Goal: Transaction & Acquisition: Purchase product/service

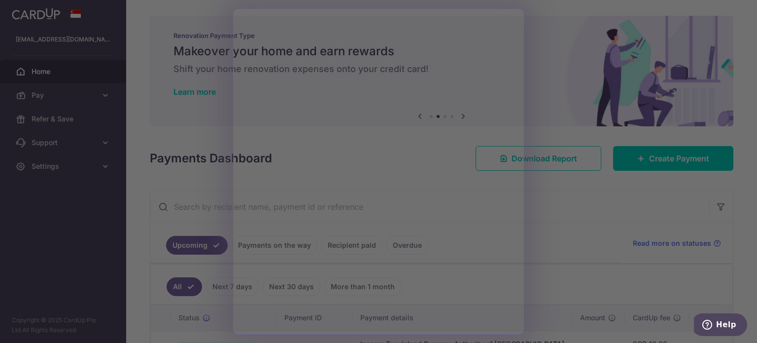
click at [574, 199] on div at bounding box center [382, 173] width 765 height 346
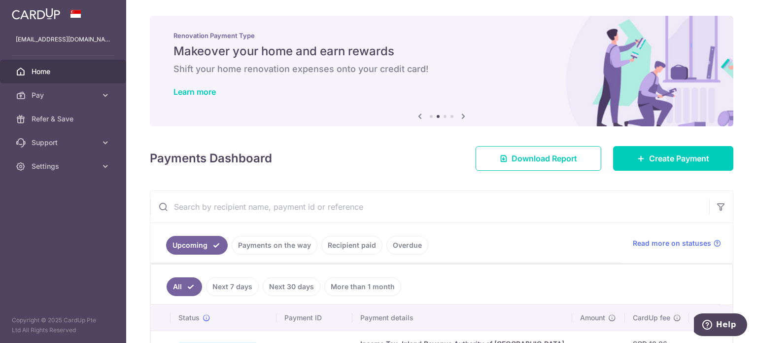
click at [110, 94] on link "Pay" at bounding box center [63, 95] width 126 height 24
click at [676, 157] on span "Create Payment" at bounding box center [679, 158] width 60 height 12
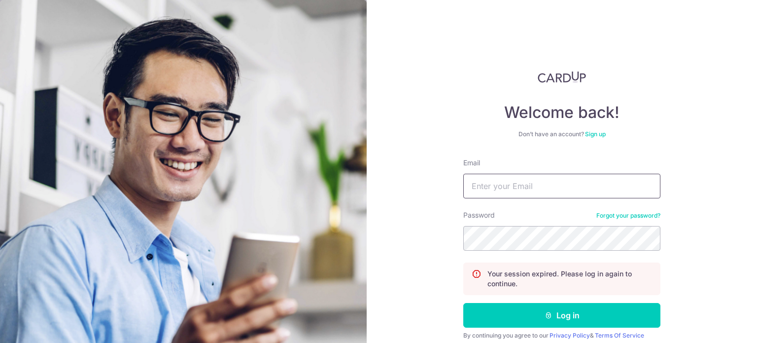
click at [532, 181] on input "Email" at bounding box center [561, 186] width 197 height 25
type input "slimemails@gmail.com"
click at [463, 303] on button "Log in" at bounding box center [561, 315] width 197 height 25
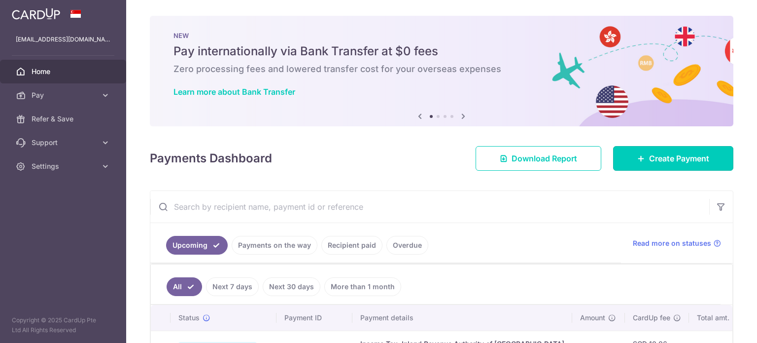
click at [679, 148] on link "Create Payment" at bounding box center [673, 158] width 120 height 25
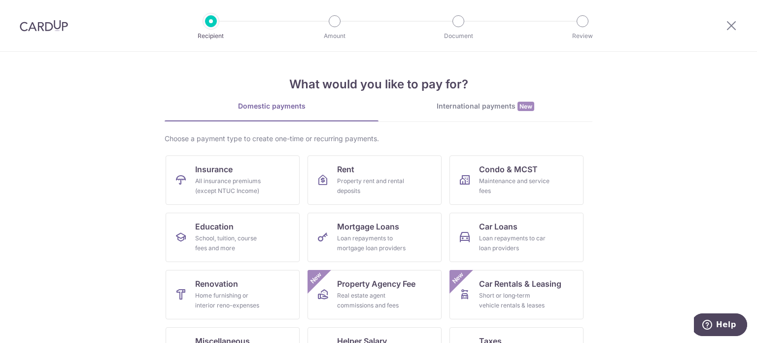
scroll to position [49, 0]
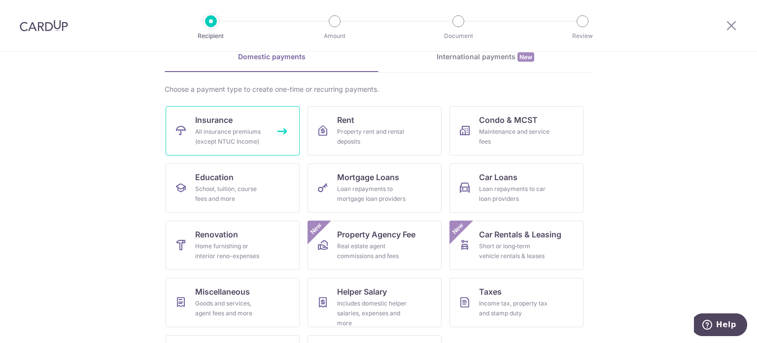
click at [216, 133] on div "All insurance premiums (except NTUC Income)" at bounding box center [230, 137] width 71 height 20
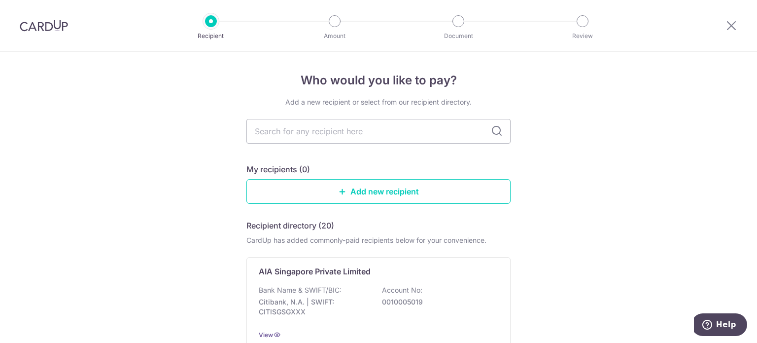
click at [340, 135] on input "text" at bounding box center [379, 131] width 264 height 25
type input "toki"
type input "tokio"
click at [340, 135] on input "tokio" at bounding box center [379, 131] width 264 height 25
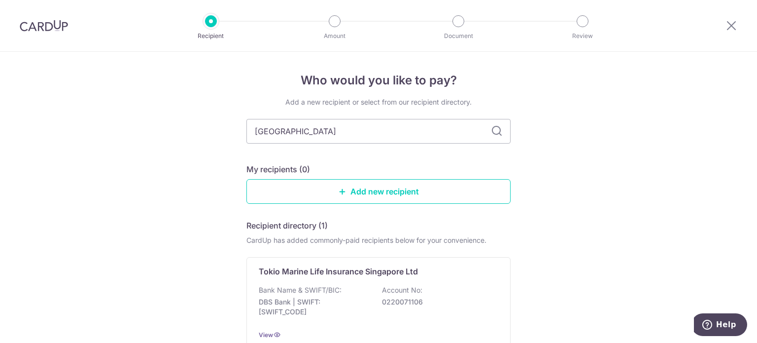
click at [493, 132] on icon at bounding box center [497, 131] width 12 height 12
click at [277, 130] on input "tokio" at bounding box center [379, 131] width 264 height 25
click at [158, 148] on div "Who would you like to pay? Add a new recipient or select from our recipient dir…" at bounding box center [378, 243] width 757 height 382
drag, startPoint x: 359, startPoint y: 136, endPoint x: 162, endPoint y: 132, distance: 197.2
click at [162, 132] on div "Who would you like to pay? Add a new recipient or select from our recipient dir…" at bounding box center [378, 243] width 757 height 382
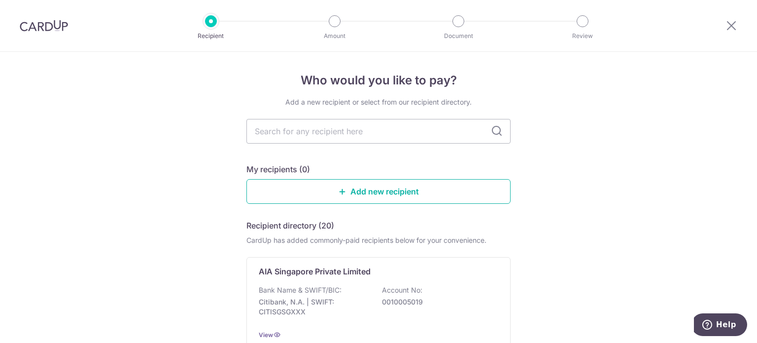
click at [374, 186] on link "Add new recipient" at bounding box center [379, 191] width 264 height 25
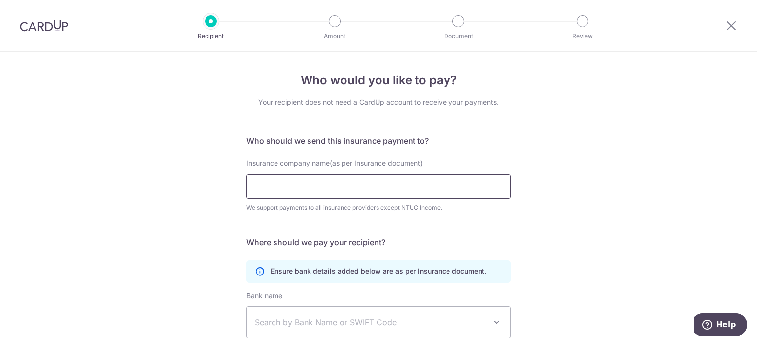
click at [377, 188] on input "Insurance company name(as per Insurance document)" at bounding box center [379, 186] width 264 height 25
type input "tokio"
click button "Submit Request" at bounding box center [0, 0] width 0 height 0
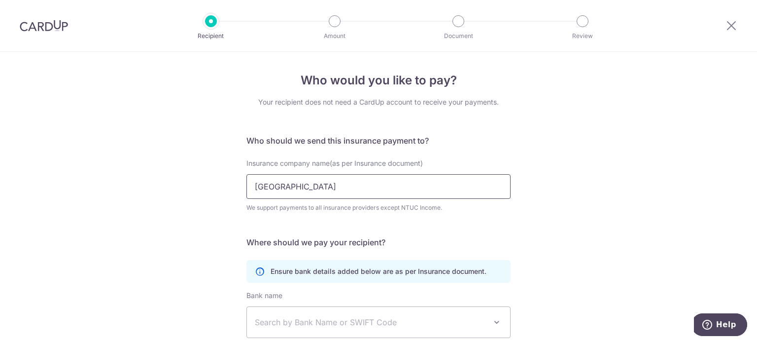
click button "Submit Request" at bounding box center [0, 0] width 0 height 0
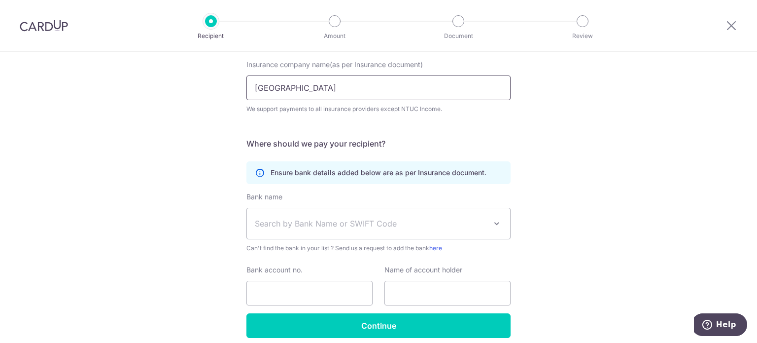
scroll to position [140, 0]
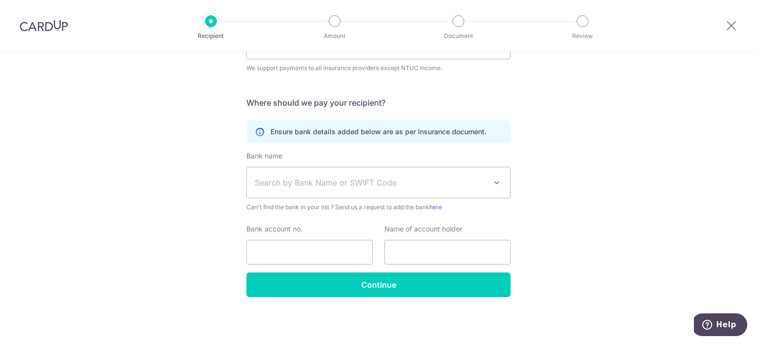
click at [396, 185] on span "Search by Bank Name or SWIFT Code" at bounding box center [371, 183] width 232 height 12
drag, startPoint x: 621, startPoint y: 181, endPoint x: 615, endPoint y: 181, distance: 6.4
click at [620, 181] on div "Who would you like to pay? Your recipient does not need a CardUp account to rec…" at bounding box center [378, 127] width 757 height 431
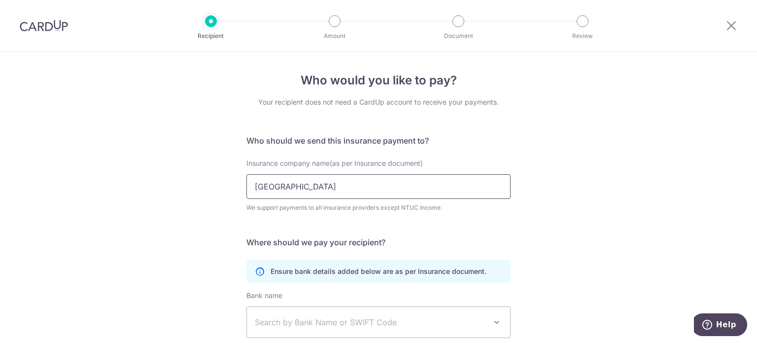
drag, startPoint x: 301, startPoint y: 196, endPoint x: 298, endPoint y: 189, distance: 7.5
click at [301, 196] on input "tokio" at bounding box center [379, 186] width 264 height 25
drag, startPoint x: 298, startPoint y: 189, endPoint x: 222, endPoint y: 187, distance: 76.0
click at [223, 189] on div "Who would you like to pay? Your recipient does not need a CardUp account to rec…" at bounding box center [378, 267] width 757 height 431
drag, startPoint x: 736, startPoint y: 27, endPoint x: 414, endPoint y: 45, distance: 322.4
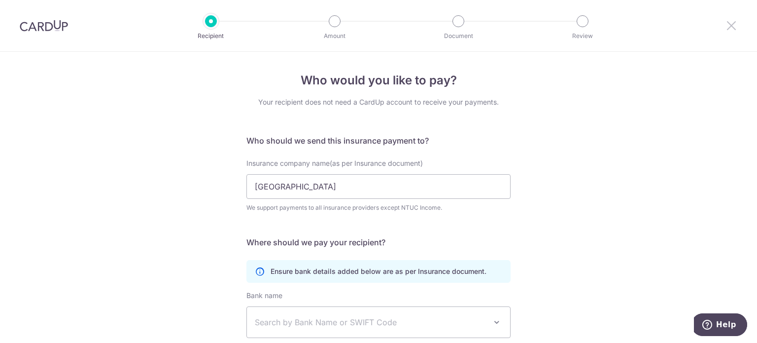
click at [736, 27] on icon at bounding box center [732, 25] width 12 height 12
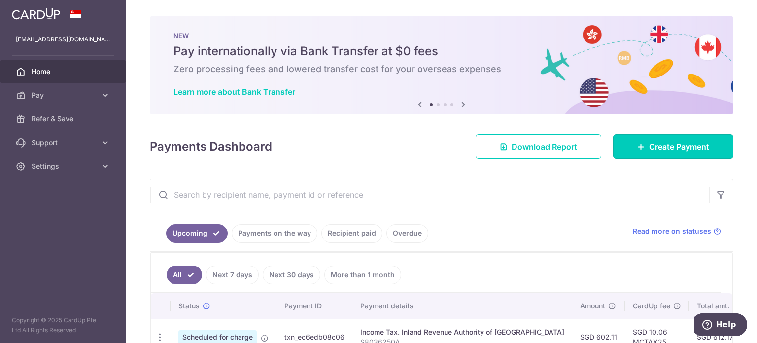
click at [678, 145] on span "Create Payment" at bounding box center [679, 147] width 60 height 12
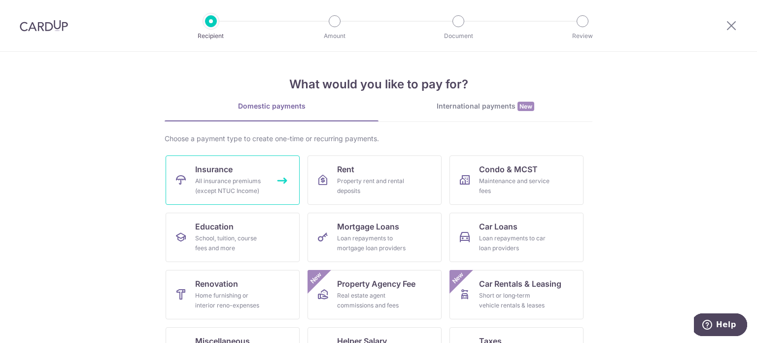
click at [218, 168] on span "Insurance" at bounding box center [213, 169] width 37 height 12
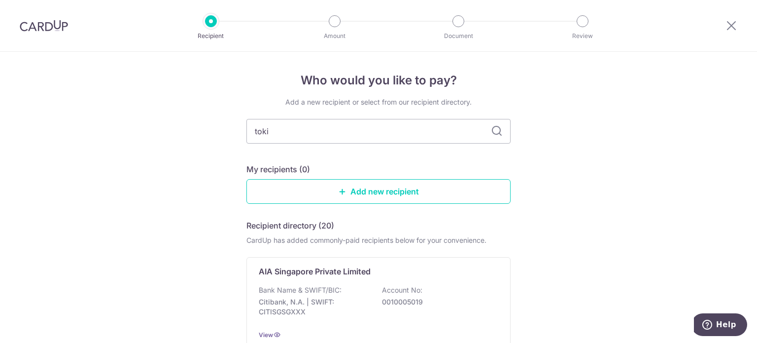
type input "[GEOGRAPHIC_DATA]"
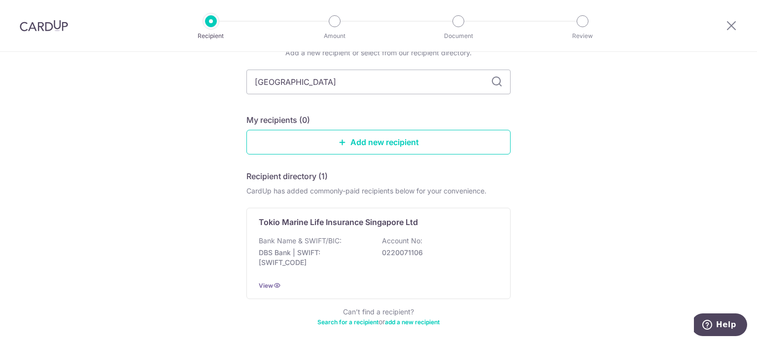
click at [347, 227] on p "Tokio Marine Life Insurance Singapore Ltd" at bounding box center [338, 222] width 159 height 12
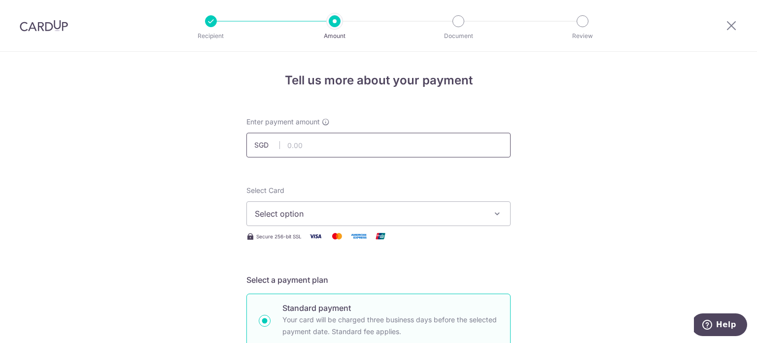
click at [323, 149] on input "text" at bounding box center [379, 145] width 264 height 25
type input "1,820.65"
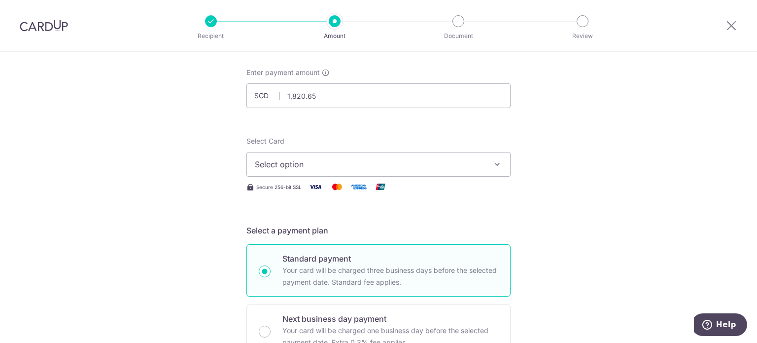
click at [408, 167] on span "Select option" at bounding box center [370, 164] width 230 height 12
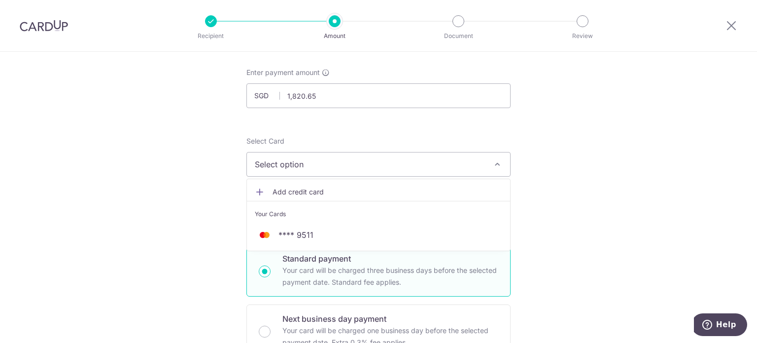
click at [357, 215] on div "Your Cards" at bounding box center [379, 214] width 248 height 10
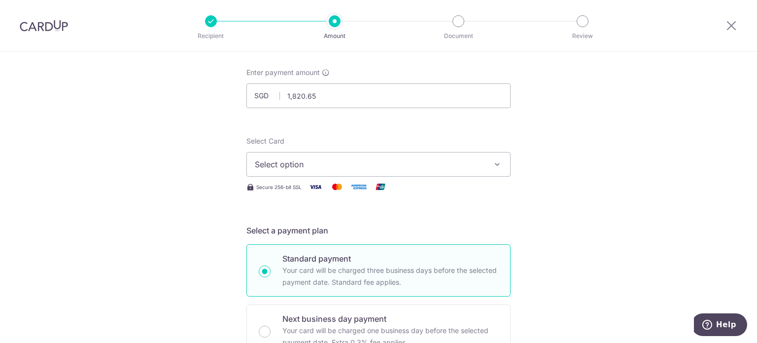
click at [478, 169] on span "Select option" at bounding box center [370, 164] width 230 height 12
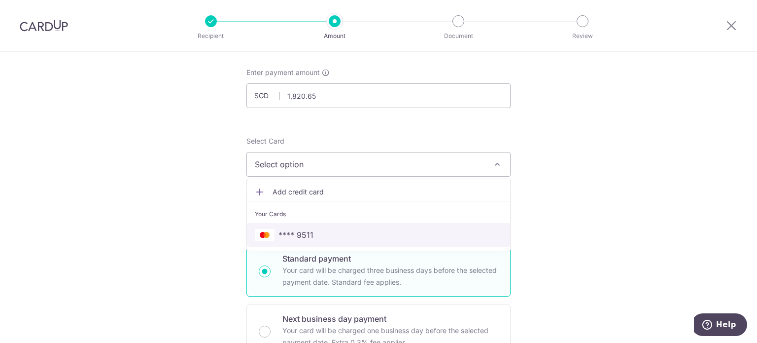
click at [286, 233] on span "**** 9511" at bounding box center [296, 235] width 35 height 12
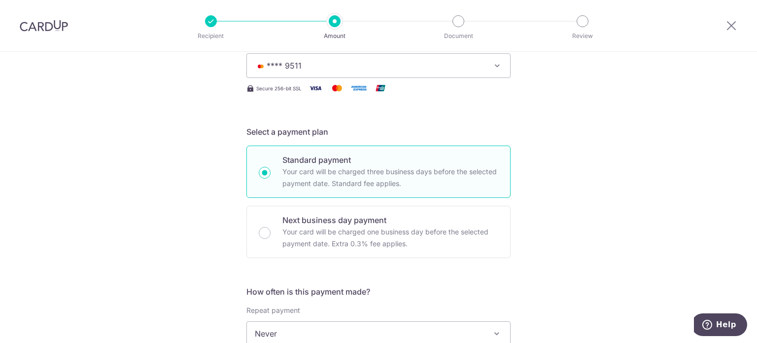
scroll to position [247, 0]
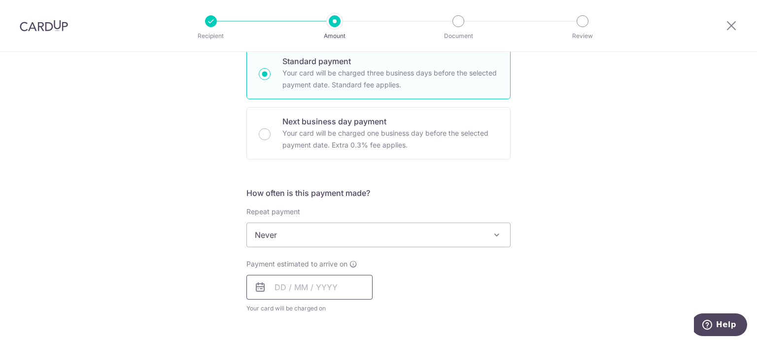
click at [316, 290] on input "text" at bounding box center [310, 287] width 126 height 25
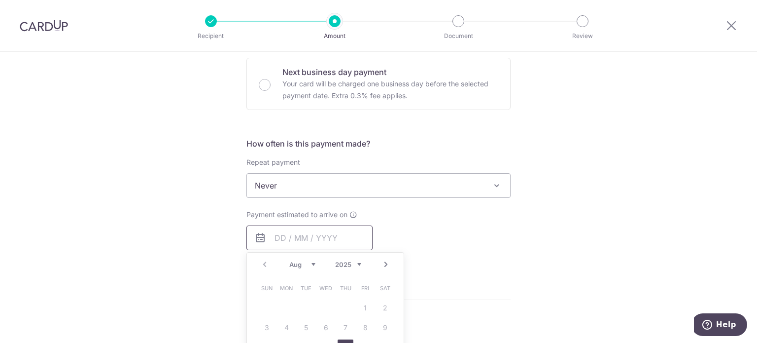
scroll to position [345, 0]
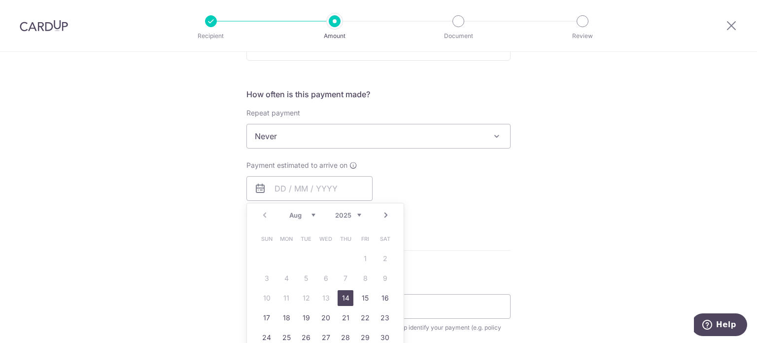
click at [345, 297] on link "14" at bounding box center [346, 298] width 16 height 16
type input "[DATE]"
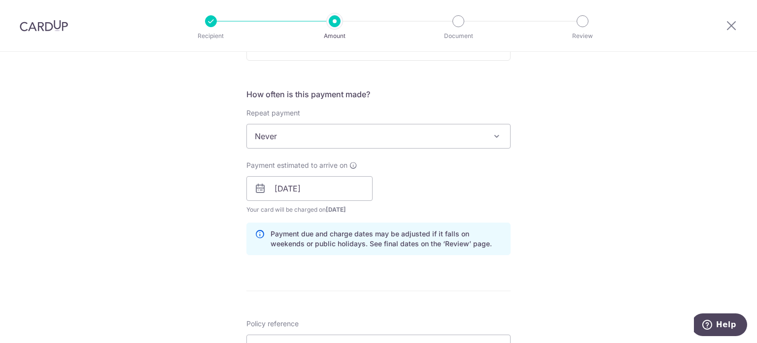
click at [588, 182] on div "Tell us more about your payment Enter payment amount SGD 1,820.65 1820.65 Selec…" at bounding box center [378, 173] width 757 height 932
click at [495, 130] on span at bounding box center [497, 136] width 12 height 12
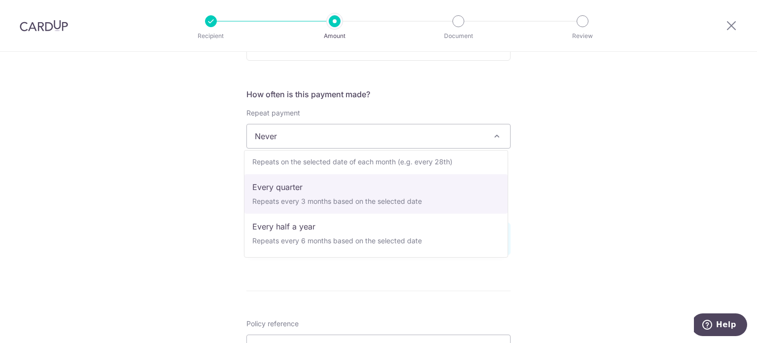
scroll to position [138, 0]
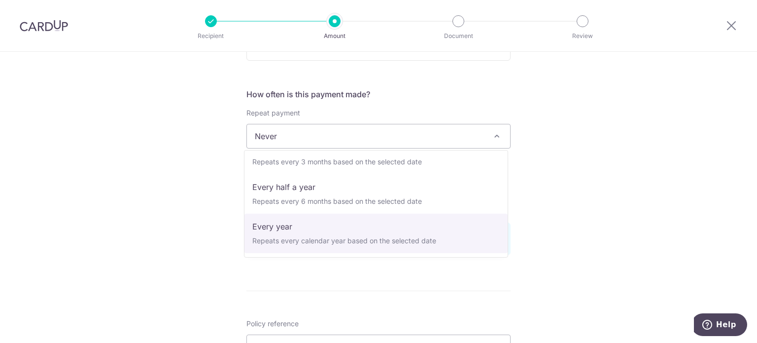
select select "6"
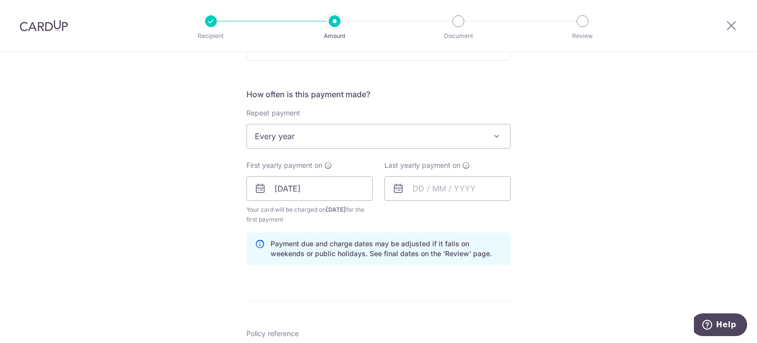
click at [576, 165] on div "Tell us more about your payment Enter payment amount SGD 1,820.65 1820.65 Selec…" at bounding box center [378, 178] width 757 height 942
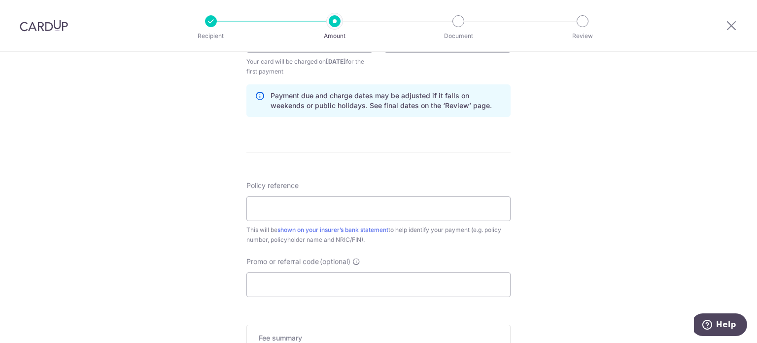
scroll to position [542, 0]
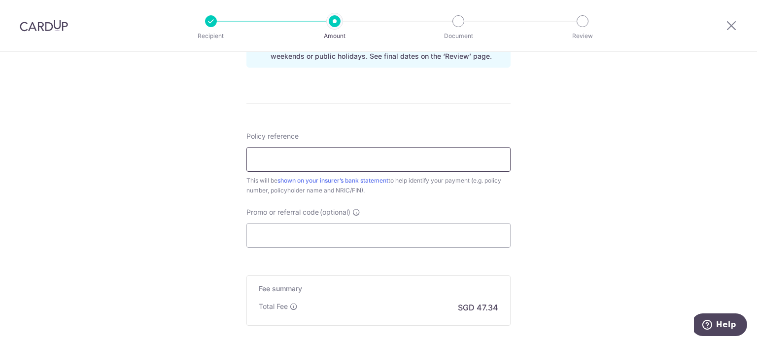
click at [394, 159] on input "Policy reference" at bounding box center [379, 159] width 264 height 25
type input "00250784"
click at [374, 237] on input "Promo or referral code (optional)" at bounding box center [379, 235] width 264 height 25
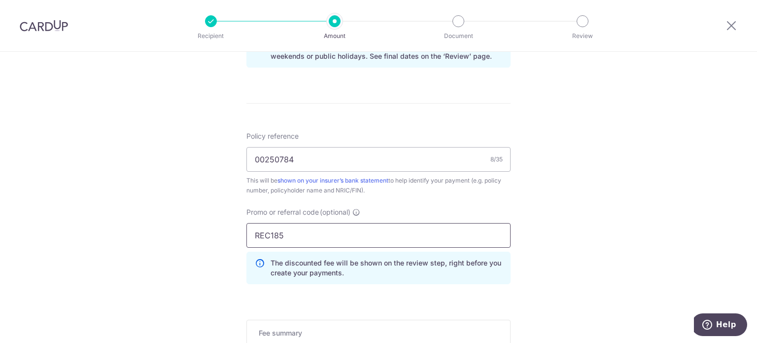
type input "REC185"
click at [556, 175] on div "Tell us more about your payment Enter payment amount SGD 1,820.65 1820.65 Selec…" at bounding box center [378, 2] width 757 height 987
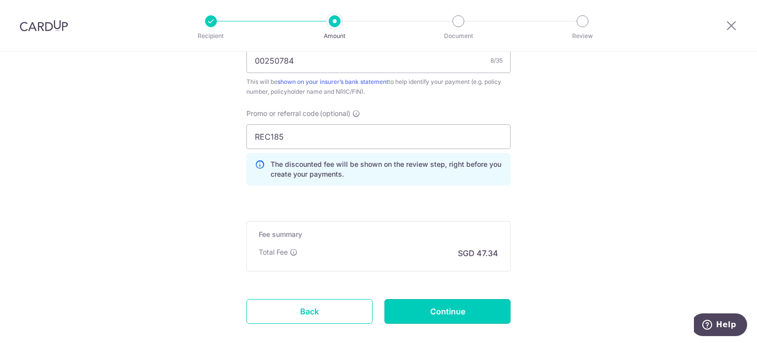
click at [453, 308] on input "Continue" at bounding box center [448, 311] width 126 height 25
type input "Create Schedule"
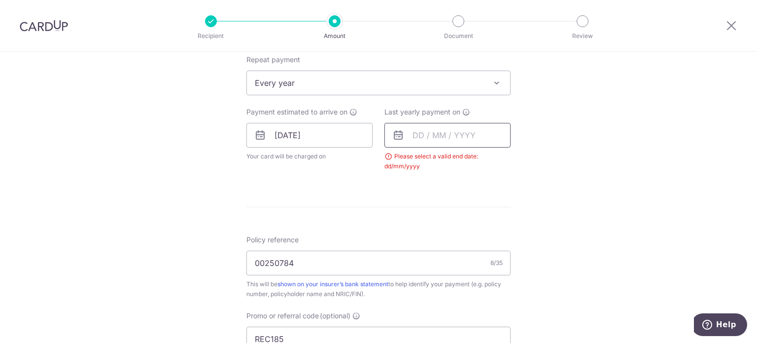
click at [440, 128] on input "text" at bounding box center [448, 135] width 126 height 25
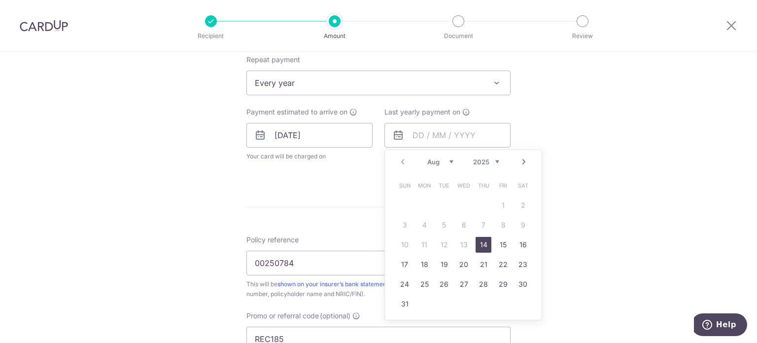
click at [494, 159] on select "2025 2026 2027 2028 2029 2030 2031 2032 2033 2034 2035" at bounding box center [486, 162] width 26 height 8
click at [621, 174] on div "Tell us more about your payment Enter payment amount SGD 1,820.65 1820.65 Selec…" at bounding box center [378, 126] width 757 height 946
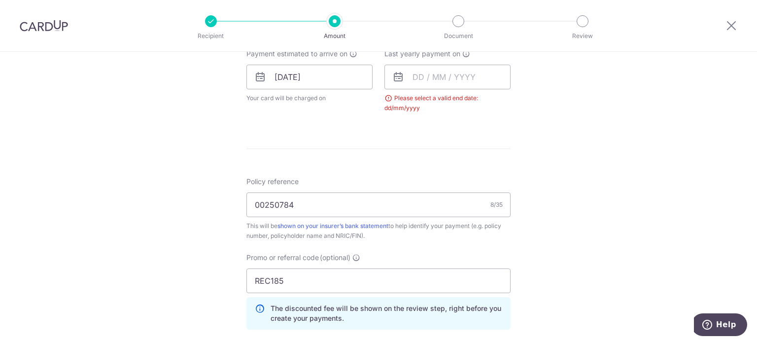
scroll to position [309, 0]
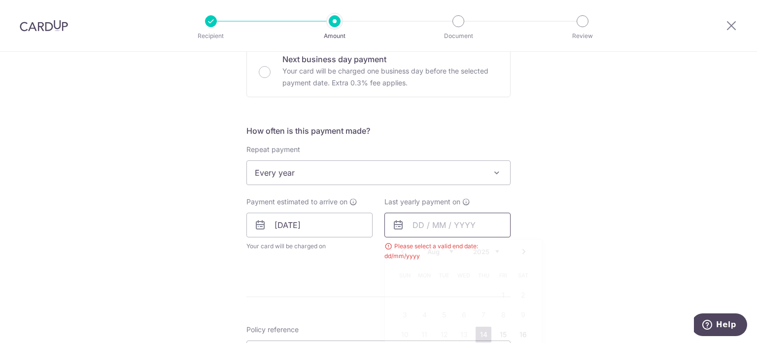
click at [487, 228] on input "text" at bounding box center [448, 224] width 126 height 25
click at [491, 244] on div "Prev Next Aug Sep Oct Nov Dec 2025 2026 2027 2028 2029 2030 2031 2032 2033 2034…" at bounding box center [463, 252] width 157 height 24
click at [494, 249] on select "2025 2026 2027 2028 2029 2030 2031 2032 2033 2034 2035" at bounding box center [486, 252] width 26 height 8
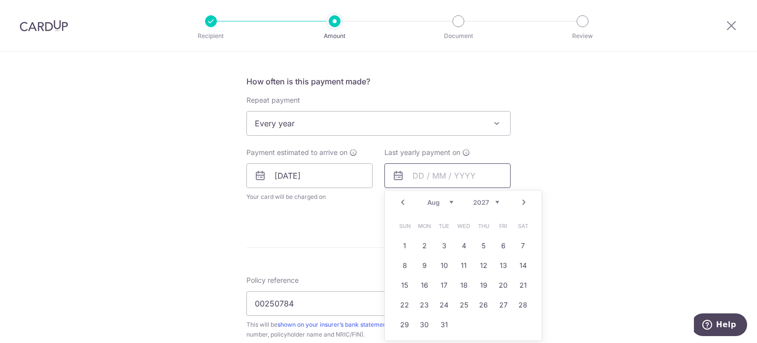
scroll to position [407, 0]
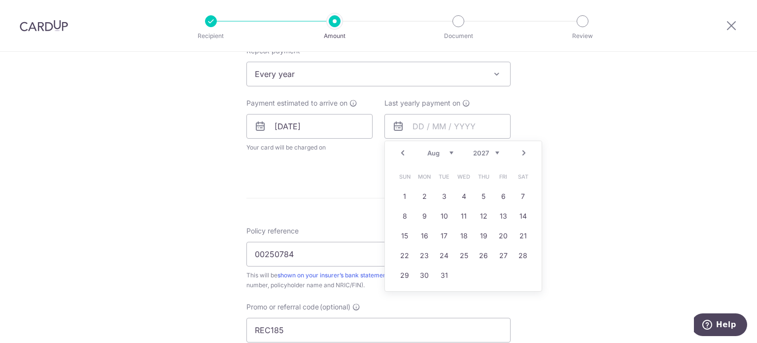
click at [494, 150] on select "2025 2026 2027 2028 2029 2030 2031 2032 2033 2034 2035" at bounding box center [486, 153] width 26 height 8
click at [399, 296] on link "30" at bounding box center [405, 295] width 16 height 16
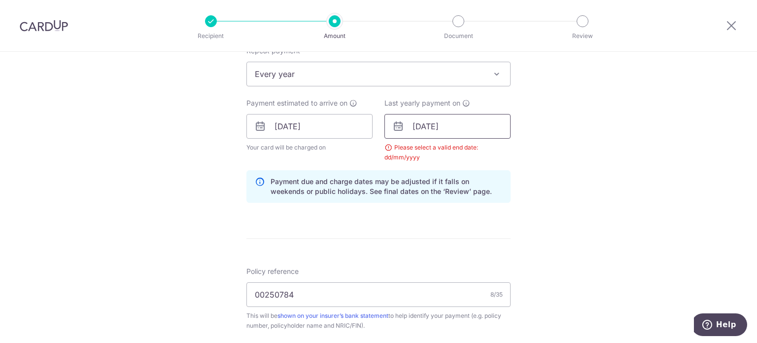
click at [470, 129] on input "30/08/2026" at bounding box center [448, 126] width 126 height 25
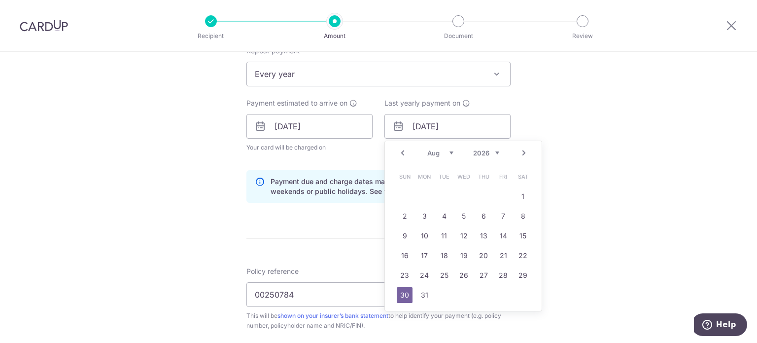
click at [588, 163] on div "Tell us more about your payment Enter payment amount SGD 1,820.65 1820.65 Selec…" at bounding box center [378, 138] width 757 height 987
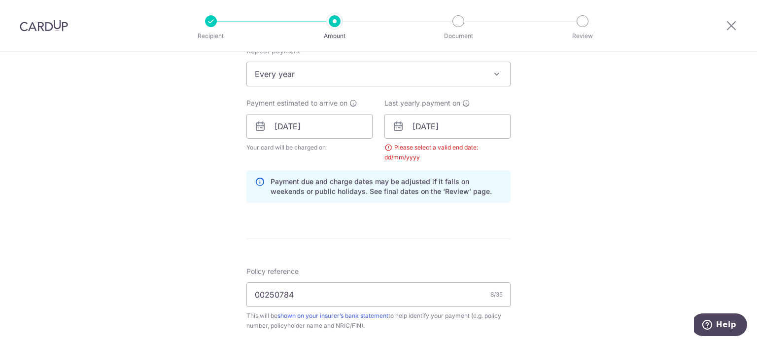
drag, startPoint x: 430, startPoint y: 151, endPoint x: 459, endPoint y: 125, distance: 39.1
click at [432, 149] on div "Please select a valid end date: dd/mm/yyyy" at bounding box center [448, 152] width 126 height 20
click at [461, 122] on input "30/08/2026" at bounding box center [448, 126] width 126 height 25
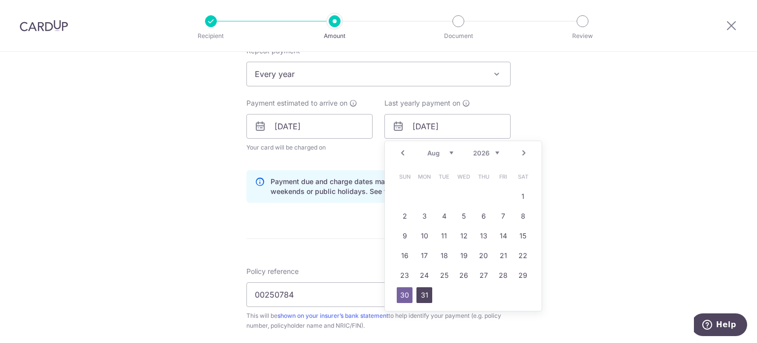
click at [421, 291] on link "31" at bounding box center [425, 295] width 16 height 16
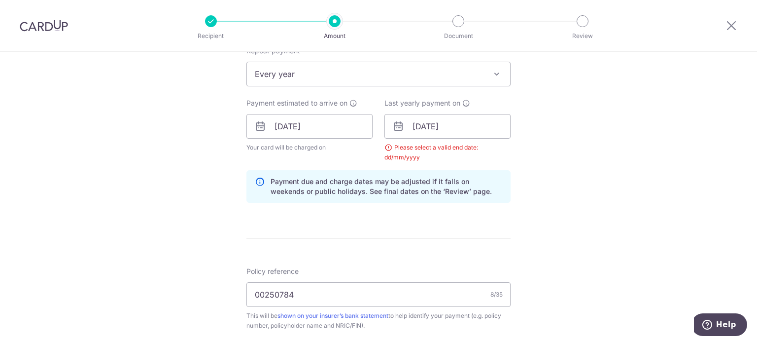
click at [582, 187] on div "Tell us more about your payment Enter payment amount SGD 1,820.65 1820.65 Selec…" at bounding box center [378, 138] width 757 height 987
click at [582, 164] on div "Tell us more about your payment Enter payment amount SGD 1,820.65 1820.65 Selec…" at bounding box center [378, 138] width 757 height 987
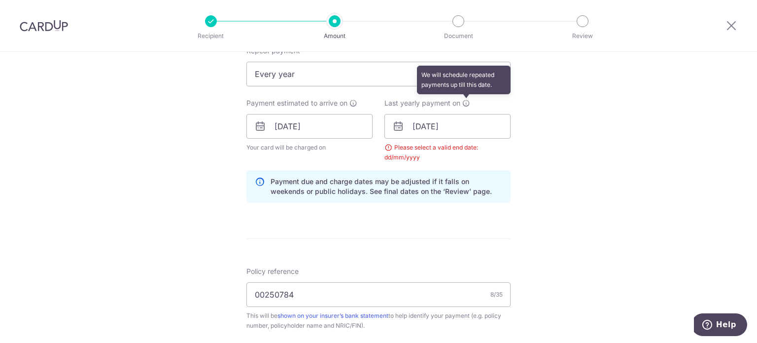
click at [464, 102] on icon at bounding box center [466, 103] width 8 height 8
drag, startPoint x: 464, startPoint y: 102, endPoint x: 527, endPoint y: 122, distance: 65.6
click at [464, 102] on icon at bounding box center [466, 103] width 8 height 8
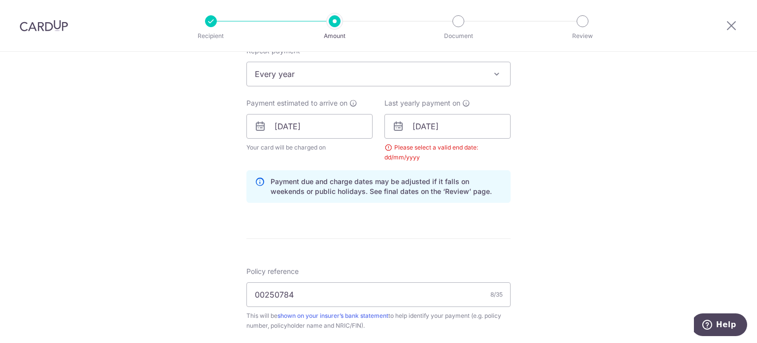
drag, startPoint x: 557, startPoint y: 132, endPoint x: 574, endPoint y: 169, distance: 40.4
click at [559, 139] on div "Tell us more about your payment Enter payment amount SGD 1,820.65 1820.65 Selec…" at bounding box center [378, 138] width 757 height 987
click at [591, 204] on div "Tell us more about your payment Enter payment amount SGD 1,820.65 1820.65 Selec…" at bounding box center [378, 138] width 757 height 987
click at [438, 151] on div "Please select a valid end date: dd/mm/yyyy" at bounding box center [448, 152] width 126 height 20
click at [444, 123] on input "31/08/2026" at bounding box center [448, 126] width 126 height 25
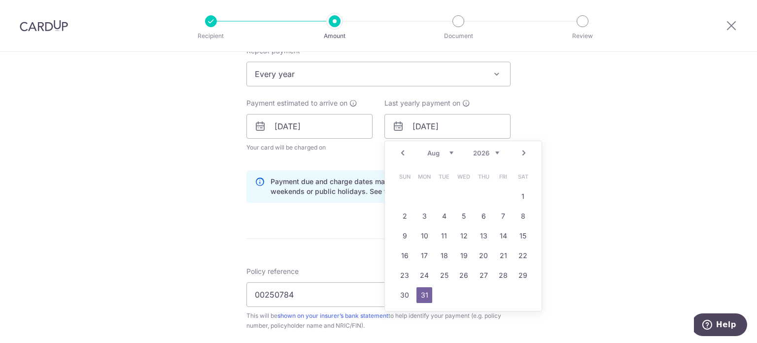
click at [495, 150] on select "2025 2026 2027 2028 2029 2030 2031 2032 2033 2034 2035" at bounding box center [486, 153] width 26 height 8
click at [442, 271] on link "31" at bounding box center [444, 275] width 16 height 16
type input "31/08/2027"
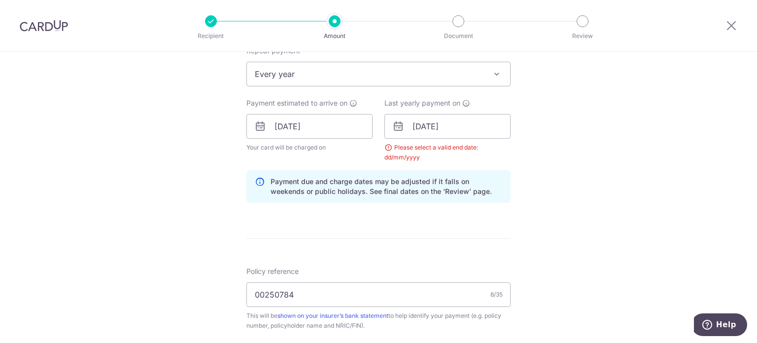
click at [596, 175] on div "Tell us more about your payment Enter payment amount SGD 1,820.65 1820.65 Selec…" at bounding box center [378, 138] width 757 height 987
drag, startPoint x: 611, startPoint y: 175, endPoint x: 475, endPoint y: 166, distance: 136.9
click at [606, 172] on div "Tell us more about your payment Enter payment amount SGD 1,820.65 1820.65 Selec…" at bounding box center [378, 138] width 757 height 987
click at [386, 147] on div "Please select a valid end date: dd/mm/yyyy" at bounding box center [448, 152] width 126 height 20
click at [387, 147] on div "Please select a valid end date: dd/mm/yyyy" at bounding box center [448, 152] width 126 height 20
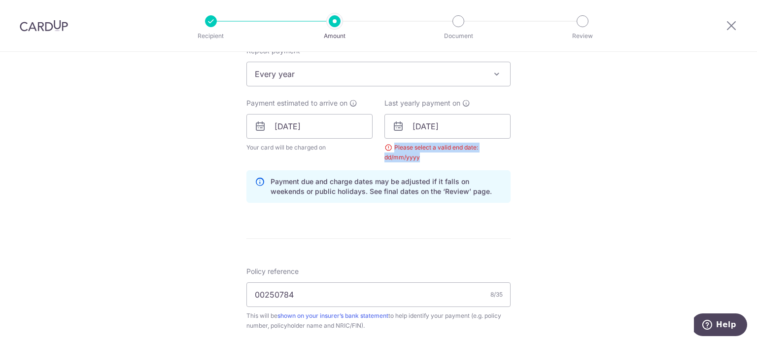
click at [387, 147] on div "Please select a valid end date: dd/mm/yyyy" at bounding box center [448, 152] width 126 height 20
click at [413, 147] on div "Please select a valid end date: dd/mm/yyyy" at bounding box center [448, 152] width 126 height 20
drag, startPoint x: 532, startPoint y: 151, endPoint x: 566, endPoint y: 173, distance: 39.9
click at [535, 151] on div "Tell us more about your payment Enter payment amount SGD 1,820.65 1820.65 Selec…" at bounding box center [378, 138] width 757 height 987
click at [570, 179] on div "Tell us more about your payment Enter payment amount SGD 1,820.65 1820.65 Selec…" at bounding box center [378, 138] width 757 height 987
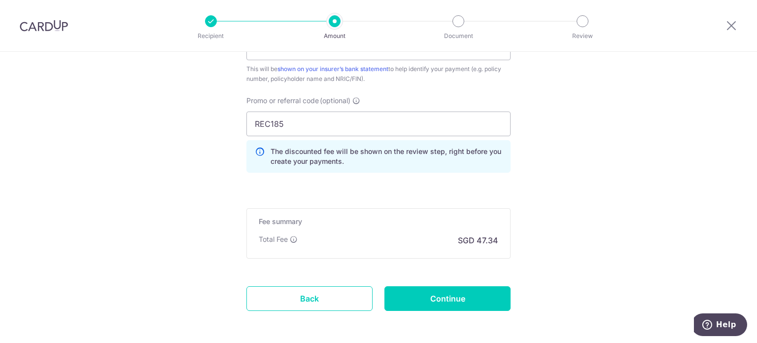
scroll to position [694, 0]
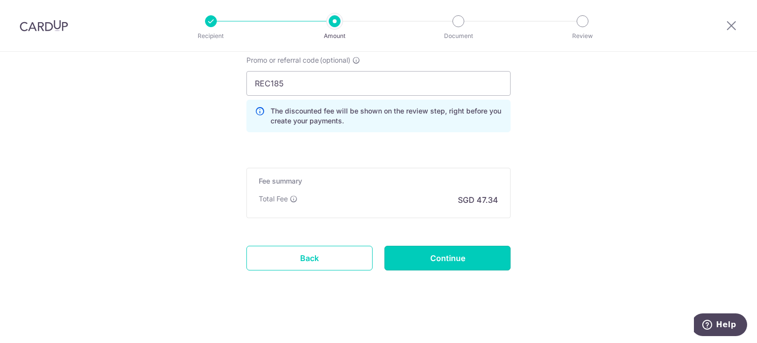
click at [447, 254] on input "Continue" at bounding box center [448, 258] width 126 height 25
type input "Create Schedule"
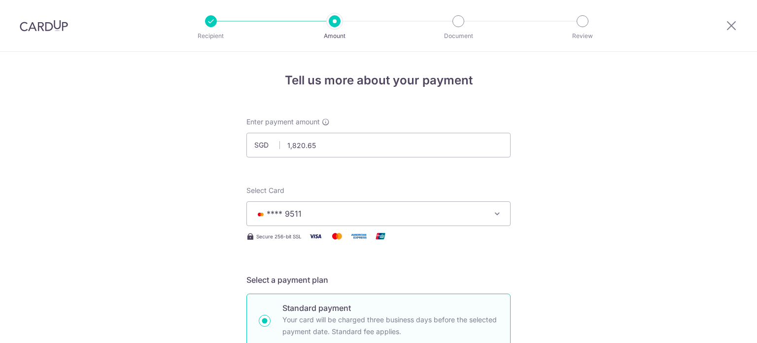
scroll to position [658, 0]
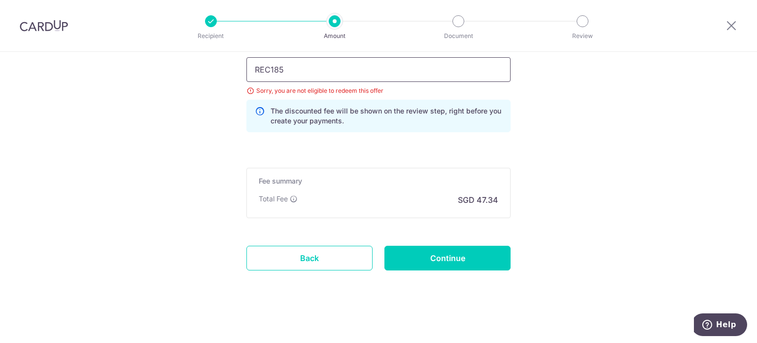
drag, startPoint x: 309, startPoint y: 69, endPoint x: 237, endPoint y: 70, distance: 72.0
paste input "3NEWR4"
type input "3NEWR4"
click at [435, 256] on input "Continue" at bounding box center [448, 258] width 126 height 25
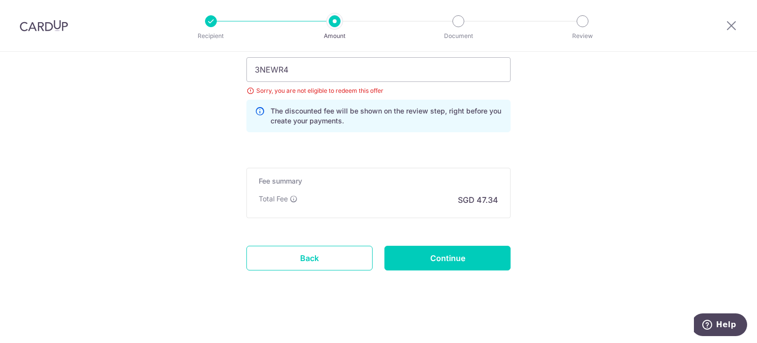
type input "Update Schedule"
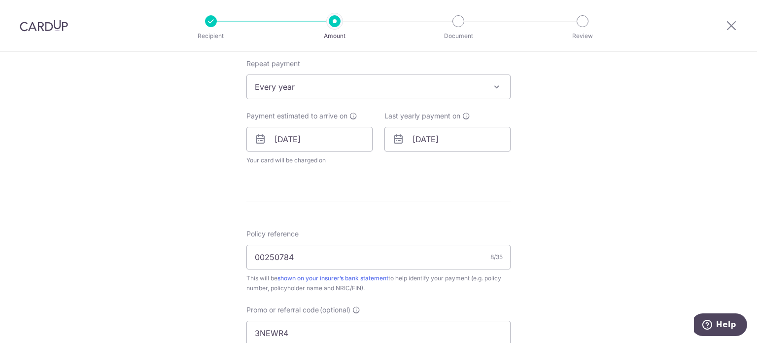
scroll to position [592, 0]
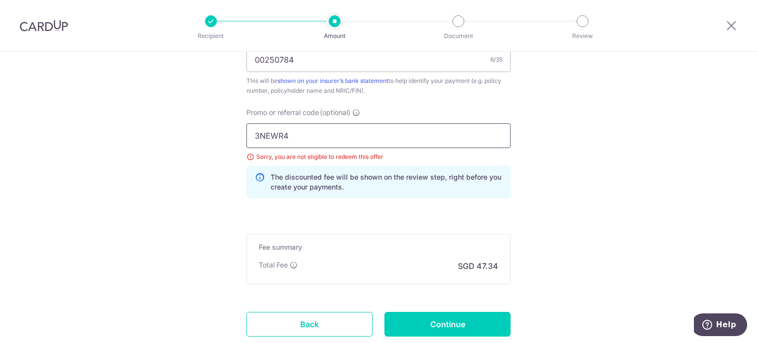
drag, startPoint x: 294, startPoint y: 132, endPoint x: 163, endPoint y: 130, distance: 131.2
type input "OFF225"
click at [454, 316] on input "Continue" at bounding box center [448, 324] width 126 height 25
type input "Update Schedule"
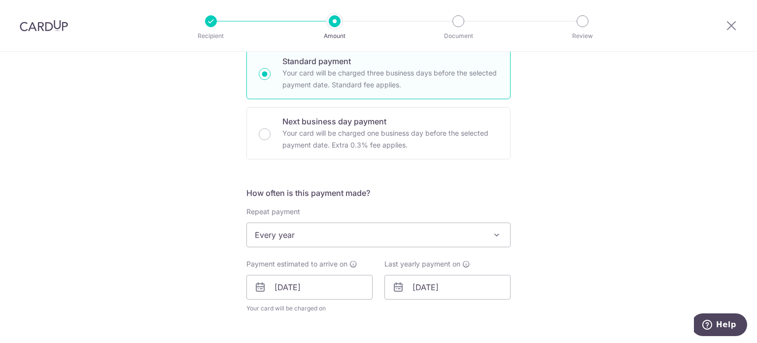
scroll to position [296, 0]
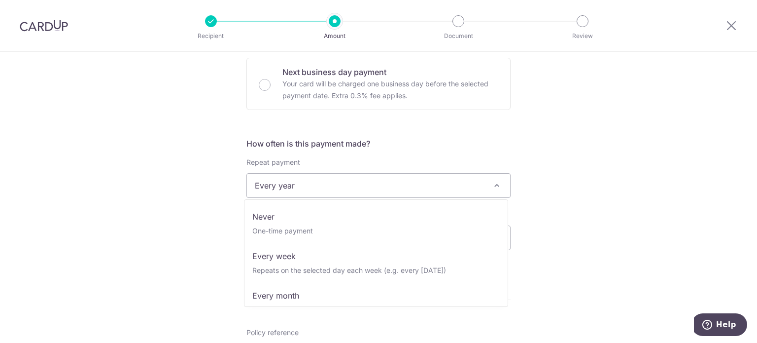
click at [495, 186] on span at bounding box center [497, 185] width 12 height 12
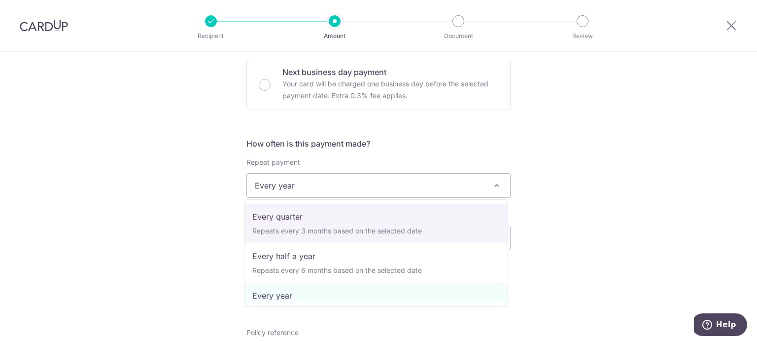
scroll to position [0, 0]
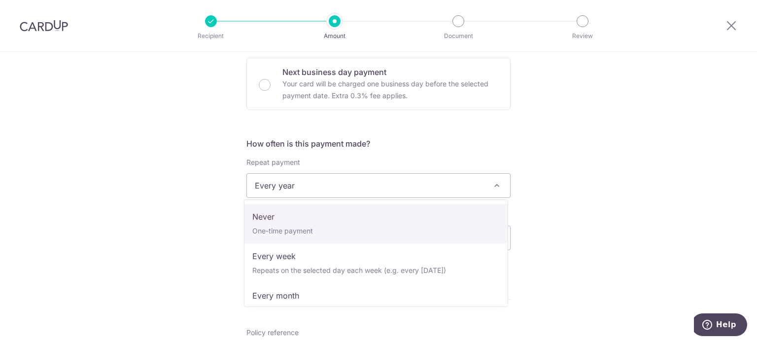
select select "1"
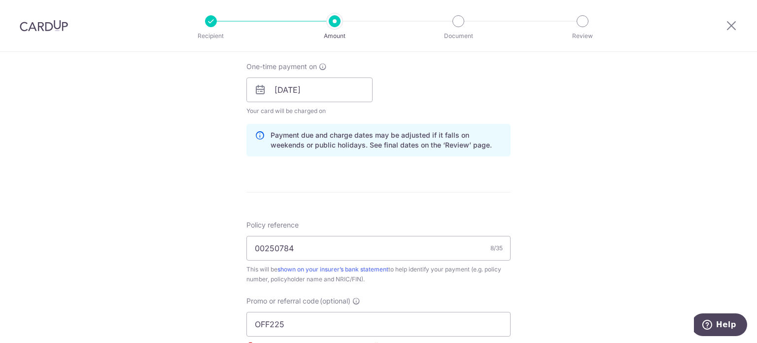
scroll to position [542, 0]
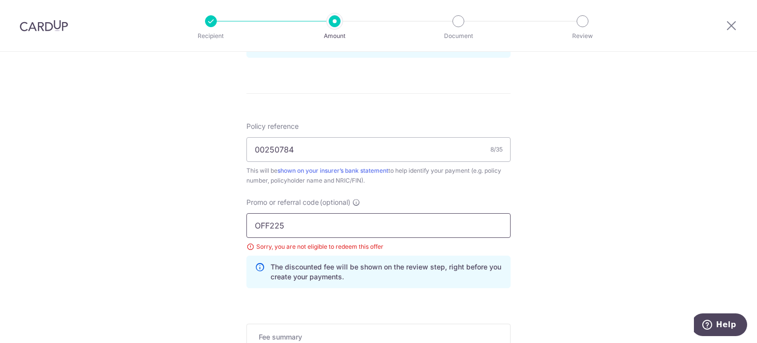
click at [323, 223] on input "OFF225" at bounding box center [379, 225] width 264 height 25
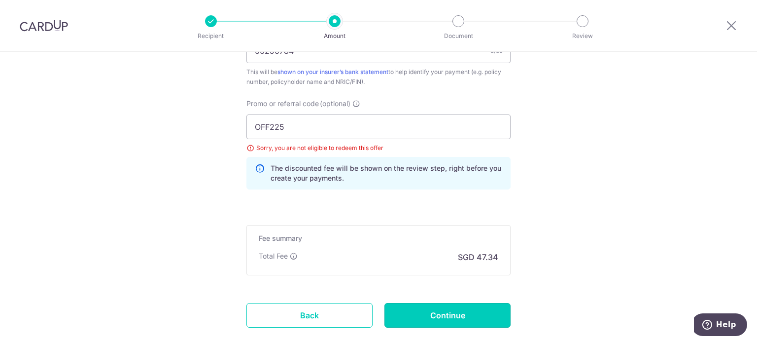
click at [449, 310] on input "Continue" at bounding box center [448, 315] width 126 height 25
type input "Update Schedule"
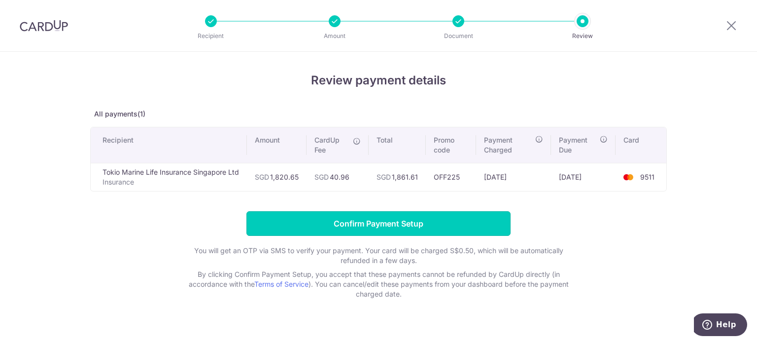
click at [390, 221] on input "Confirm Payment Setup" at bounding box center [379, 223] width 264 height 25
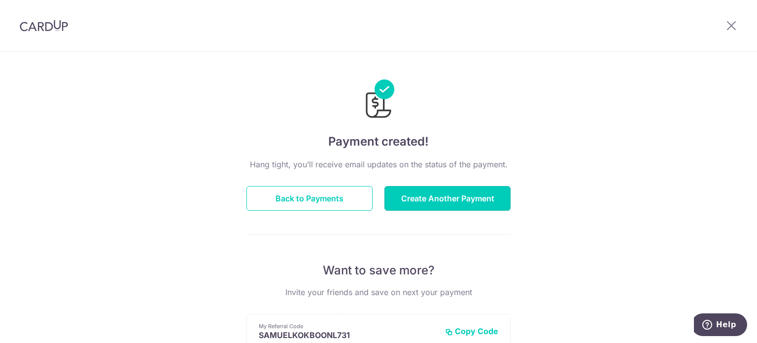
click at [448, 194] on button "Create Another Payment" at bounding box center [448, 198] width 126 height 25
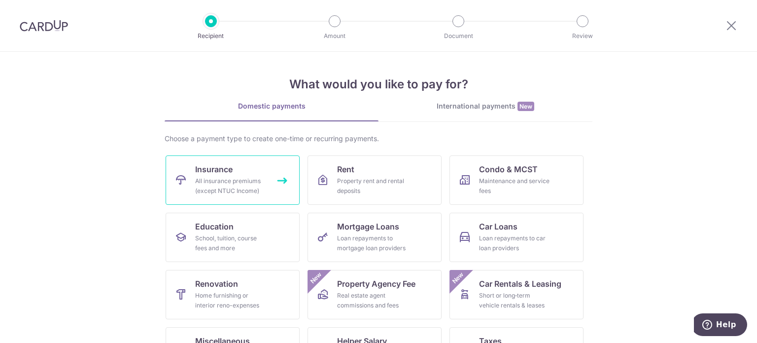
click at [225, 164] on span "Insurance" at bounding box center [213, 169] width 37 height 12
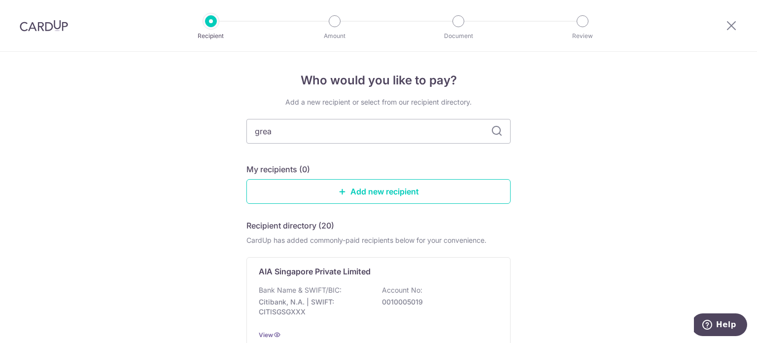
type input "great"
click at [358, 273] on p "The Great Eastern Life Assurance Co Ltd" at bounding box center [336, 271] width 154 height 12
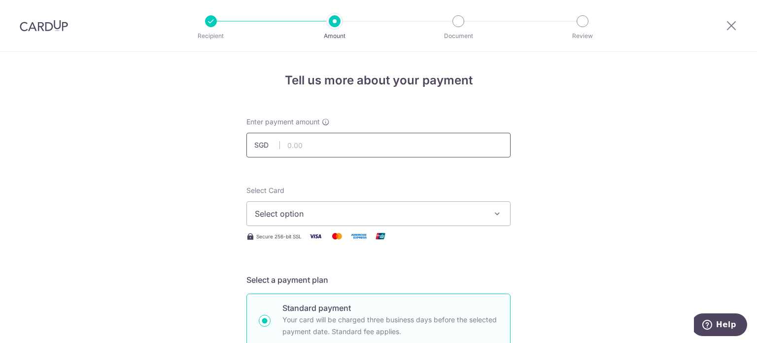
click at [340, 149] on input "text" at bounding box center [379, 145] width 264 height 25
type input "1,298.50"
click at [327, 210] on span "Select option" at bounding box center [370, 214] width 230 height 12
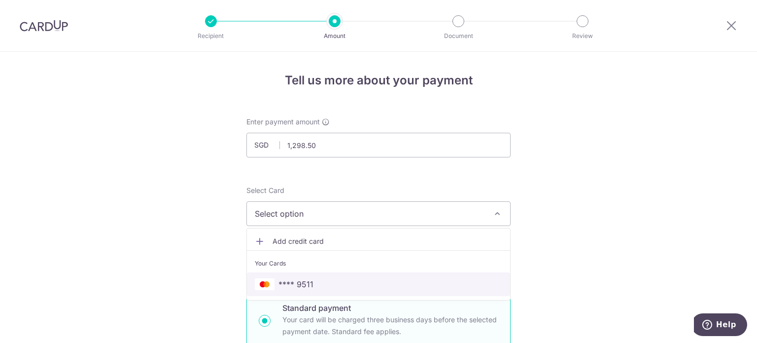
click at [298, 281] on span "**** 9511" at bounding box center [296, 284] width 35 height 12
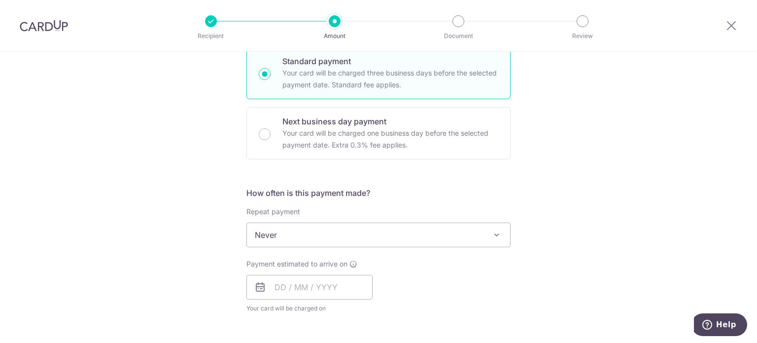
scroll to position [296, 0]
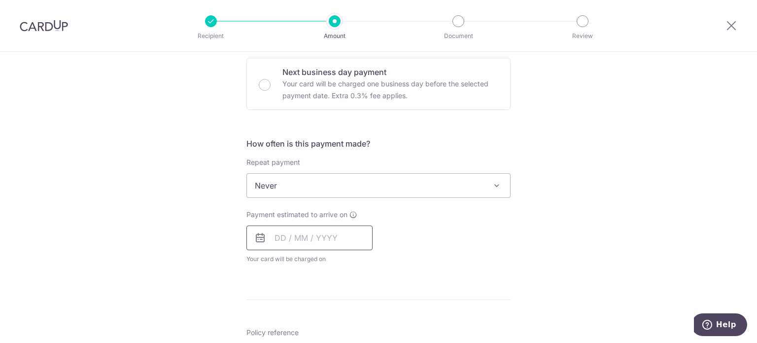
click at [282, 235] on input "text" at bounding box center [310, 237] width 126 height 25
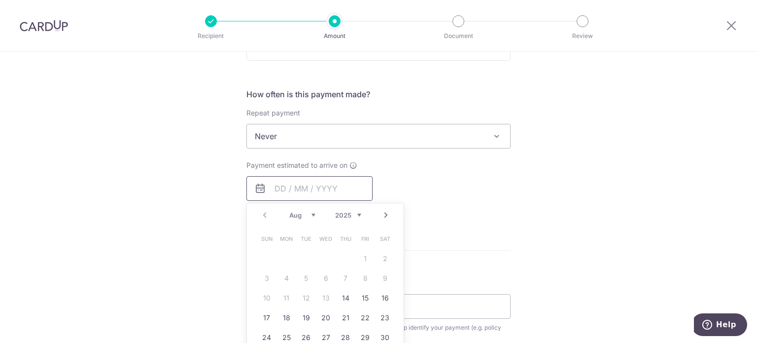
scroll to position [394, 0]
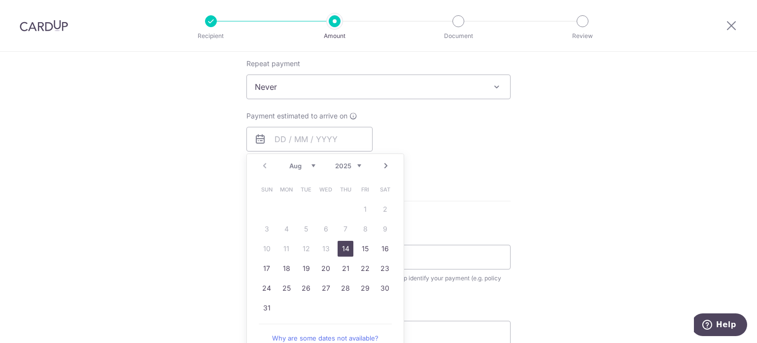
click at [349, 247] on link "14" at bounding box center [346, 249] width 16 height 16
type input "[DATE]"
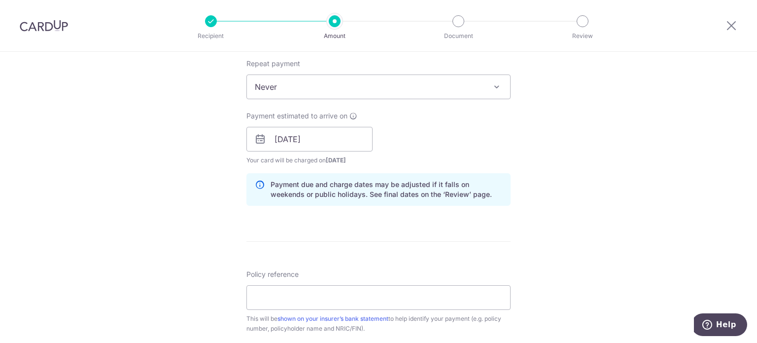
scroll to position [444, 0]
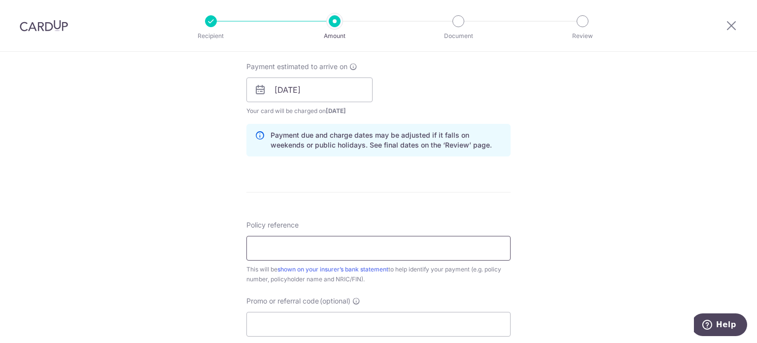
click at [348, 256] on input "Policy reference" at bounding box center [379, 248] width 264 height 25
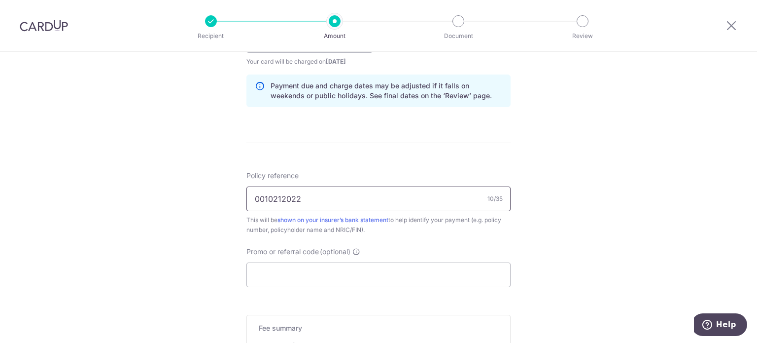
type input "0010212022"
click at [362, 270] on input "Promo or referral code (optional)" at bounding box center [379, 274] width 264 height 25
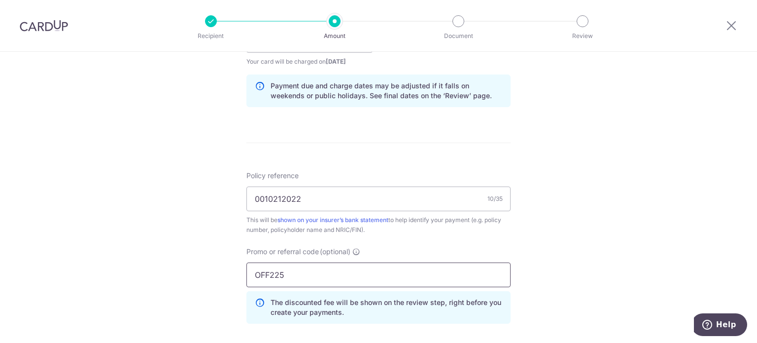
type input "OFF225"
click at [590, 171] on div "Tell us more about your payment Enter payment amount SGD 1,298.50 1298.50 Selec…" at bounding box center [378, 47] width 757 height 977
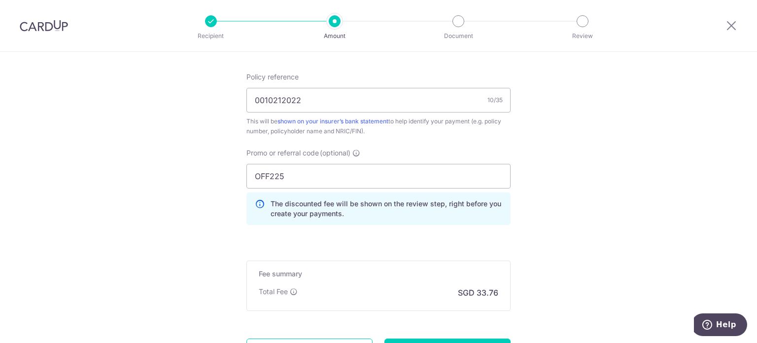
scroll to position [641, 0]
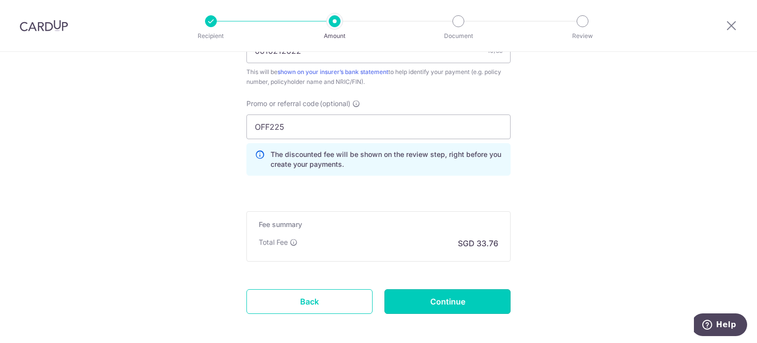
click at [449, 297] on input "Continue" at bounding box center [448, 301] width 126 height 25
type input "Create Schedule"
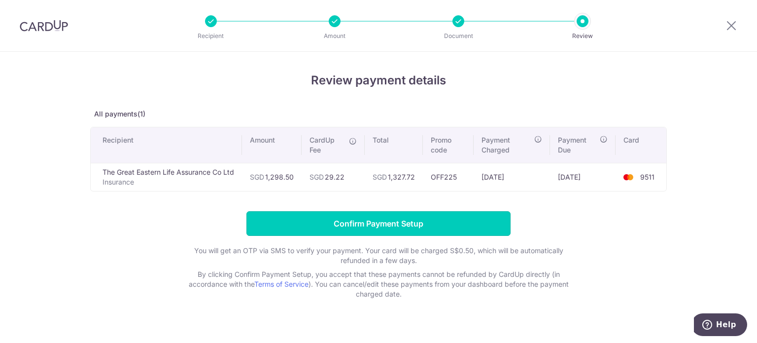
click at [383, 220] on input "Confirm Payment Setup" at bounding box center [379, 223] width 264 height 25
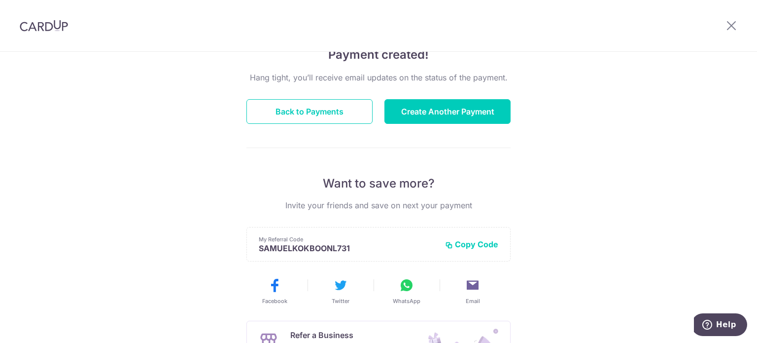
scroll to position [37, 0]
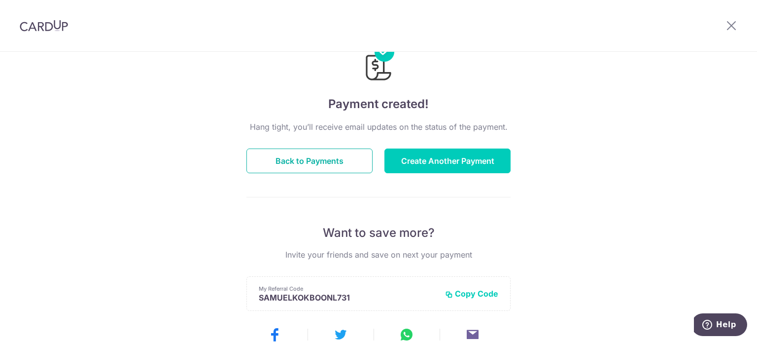
click at [325, 156] on button "Back to Payments" at bounding box center [310, 160] width 126 height 25
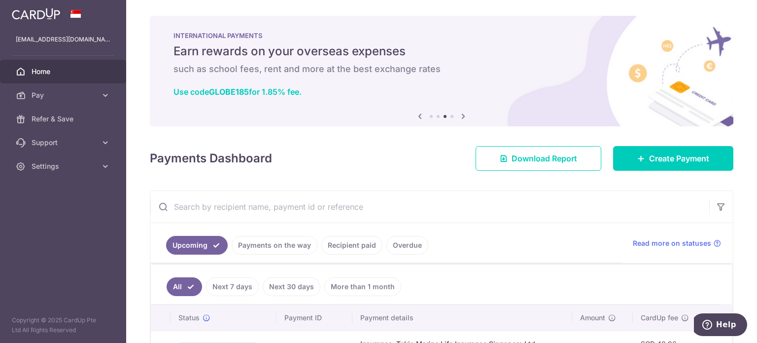
click at [43, 71] on span "Home" at bounding box center [64, 72] width 65 height 10
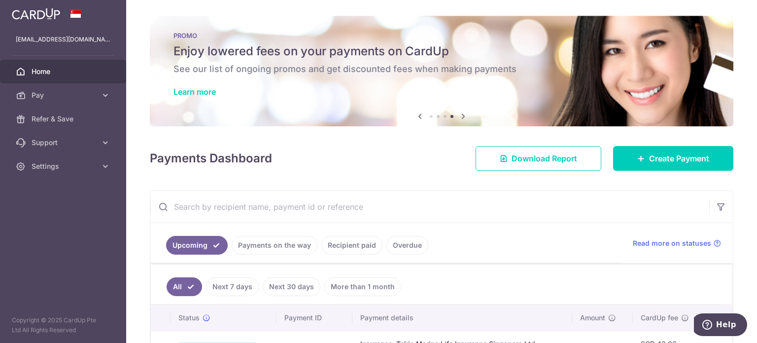
click at [36, 10] on img at bounding box center [36, 14] width 48 height 12
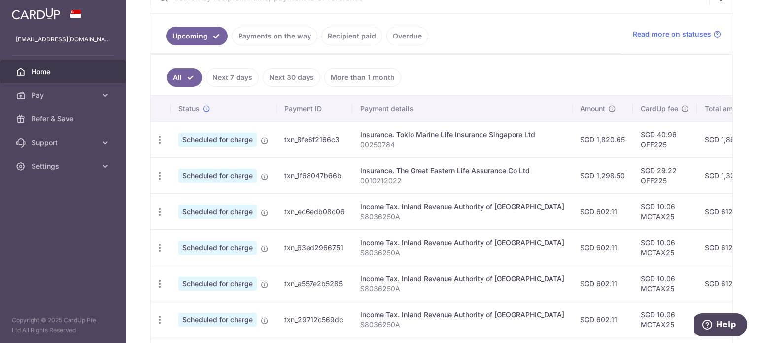
scroll to position [387, 0]
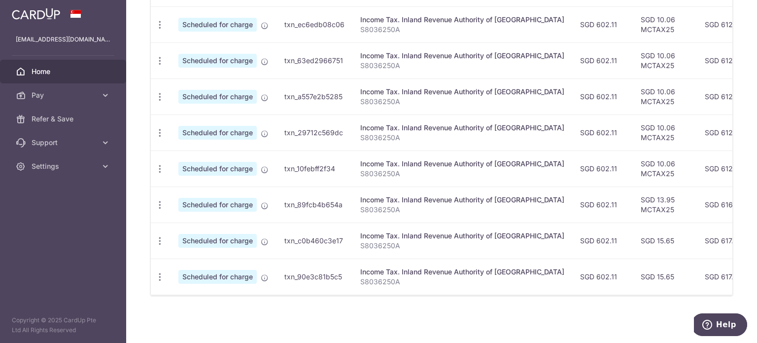
click at [104, 164] on icon at bounding box center [106, 166] width 10 height 10
click at [56, 209] on span "Logout" at bounding box center [64, 214] width 65 height 10
